Goal: Find specific fact: Find specific fact

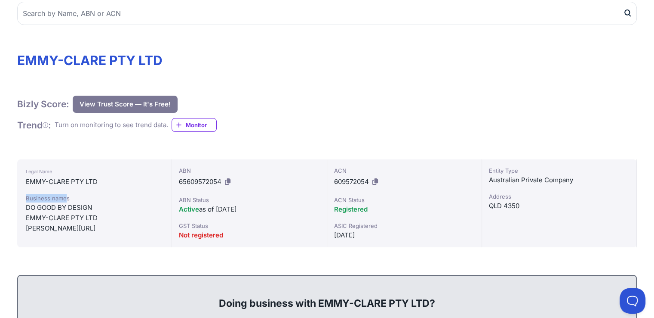
drag, startPoint x: 26, startPoint y: 197, endPoint x: 65, endPoint y: 197, distance: 39.6
click at [65, 197] on div "Legal Name EMMY-CLARE PTY LTD Business names DO GOOD BY DESIGN EMMY-CLARE PTY L…" at bounding box center [94, 203] width 155 height 88
click at [66, 198] on div "Business names" at bounding box center [94, 198] width 137 height 9
click at [68, 199] on div "Business names" at bounding box center [94, 198] width 137 height 9
drag, startPoint x: 25, startPoint y: 198, endPoint x: 78, endPoint y: 200, distance: 52.5
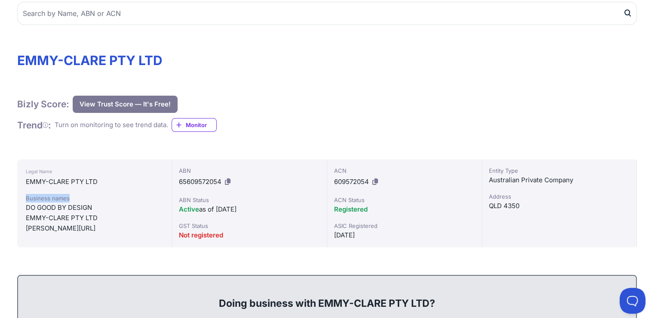
click at [78, 200] on div "Legal Name EMMY-CLARE PTY LTD Business names DO GOOD BY DESIGN EMMY-CLARE PTY L…" at bounding box center [94, 203] width 155 height 88
click at [28, 170] on div "Legal Name" at bounding box center [94, 171] width 137 height 10
drag, startPoint x: 26, startPoint y: 171, endPoint x: 54, endPoint y: 174, distance: 27.7
click at [54, 174] on div "Legal Name" at bounding box center [94, 171] width 137 height 10
click at [73, 181] on div "EMMY-CLARE PTY LTD" at bounding box center [94, 181] width 137 height 10
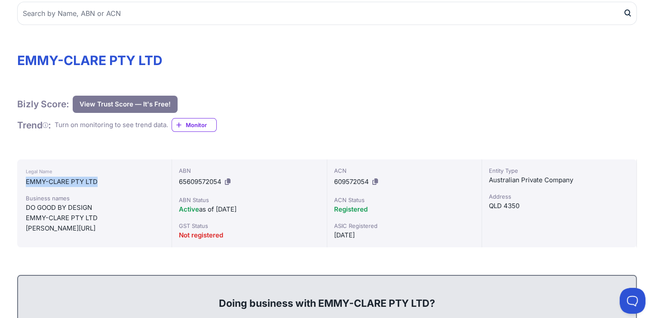
drag, startPoint x: 26, startPoint y: 181, endPoint x: 97, endPoint y: 182, distance: 71.4
click at [97, 182] on div "EMMY-CLARE PTY LTD" at bounding box center [94, 181] width 137 height 10
drag, startPoint x: 86, startPoint y: 181, endPoint x: 64, endPoint y: 209, distance: 35.8
click at [64, 209] on div "DO GOOD BY DESIGN" at bounding box center [94, 207] width 137 height 10
drag, startPoint x: 27, startPoint y: 181, endPoint x: 98, endPoint y: 184, distance: 71.0
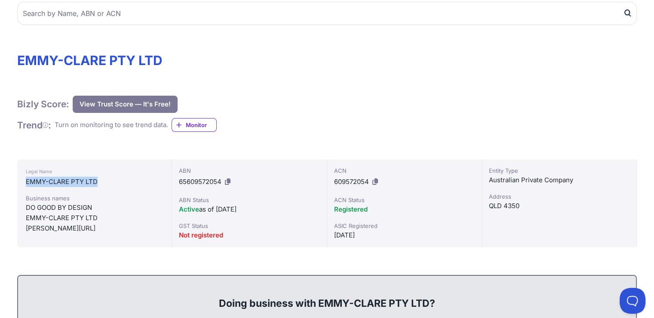
click at [98, 184] on div "EMMY-CLARE PTY LTD" at bounding box center [94, 181] width 137 height 10
copy div "EMMY-CLARE PTY LTD"
drag, startPoint x: 28, startPoint y: 229, endPoint x: 62, endPoint y: 229, distance: 34.0
click at [62, 229] on div "[PERSON_NAME][URL]" at bounding box center [94, 228] width 137 height 10
copy div "[PERSON_NAME][URL]"
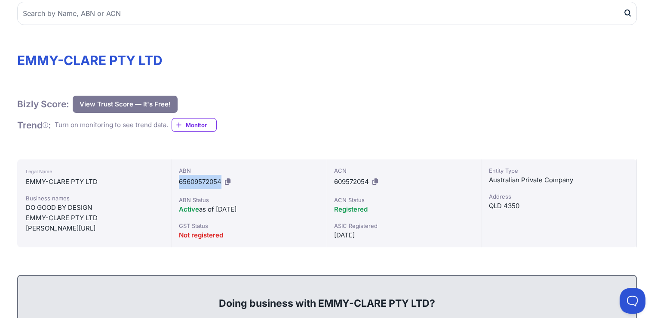
drag, startPoint x: 180, startPoint y: 182, endPoint x: 222, endPoint y: 185, distance: 42.3
click at [222, 185] on span "65609572054" at bounding box center [200, 181] width 43 height 8
click at [343, 179] on span "609572054" at bounding box center [351, 181] width 35 height 8
drag, startPoint x: 336, startPoint y: 181, endPoint x: 369, endPoint y: 185, distance: 33.7
click at [369, 185] on span "609572054" at bounding box center [351, 181] width 35 height 8
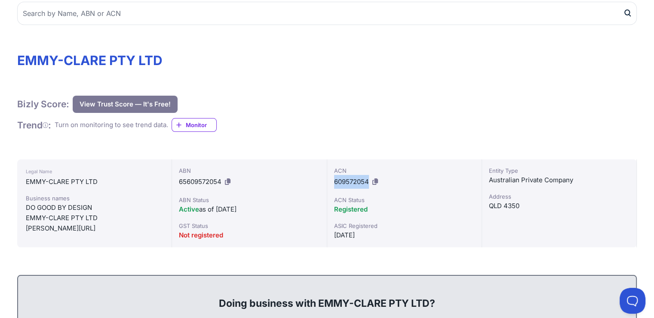
copy span "609572054"
